Goal: Book appointment/travel/reservation

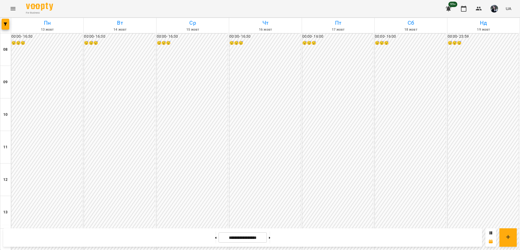
scroll to position [263, 0]
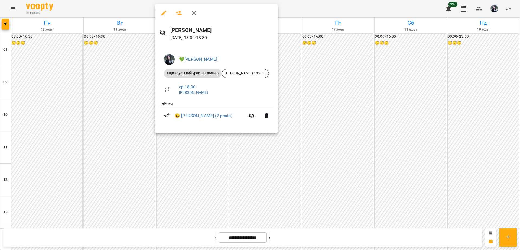
click at [201, 153] on div at bounding box center [260, 125] width 520 height 250
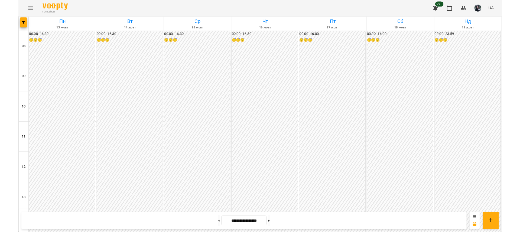
scroll to position [237, 0]
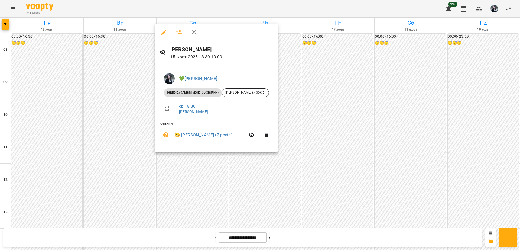
click at [197, 167] on div at bounding box center [260, 125] width 520 height 250
